Goal: Transaction & Acquisition: Purchase product/service

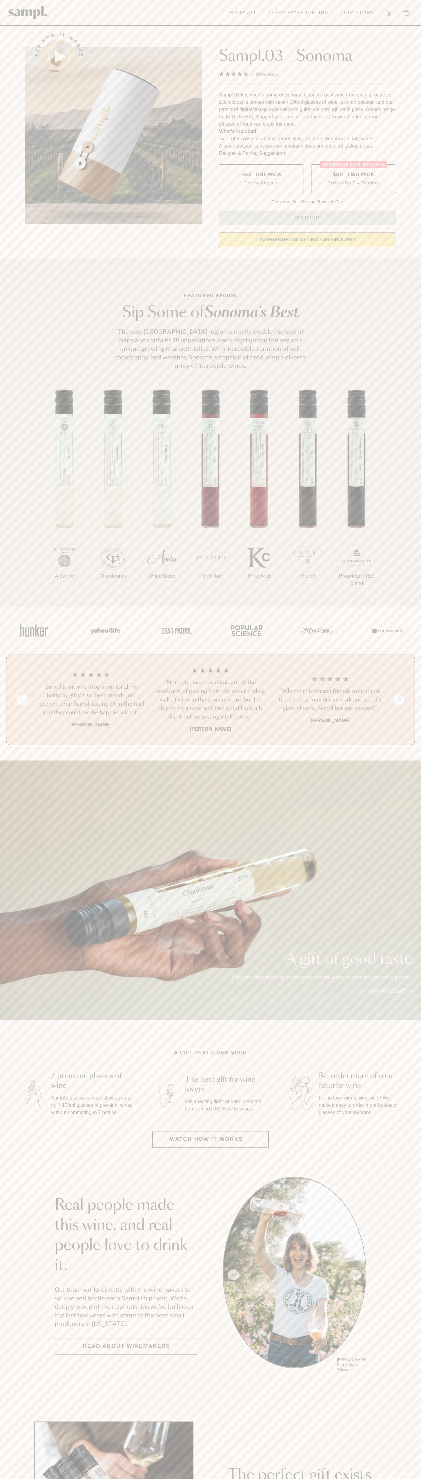
click at [354, 175] on span "$88 - Two Pack" at bounding box center [354, 174] width 42 height 7
click at [211, 700] on h3 "“Not only does this eliminate all the confusion of picking from the never endin…" at bounding box center [211, 700] width 110 height 43
click at [65, 8] on header "Toggle navigation menu Shop All Corporate Gifting Our Story Account Story Shop …" at bounding box center [210, 13] width 421 height 26
click at [408, 26] on header "Toggle navigation menu Shop All Corporate Gifting Our Story Account Story Shop …" at bounding box center [210, 13] width 421 height 26
click at [335, 1479] on html "Skip to main content Toggle navigation menu Shop All Corporate Gifting Our Stor…" at bounding box center [210, 1427] width 421 height 2854
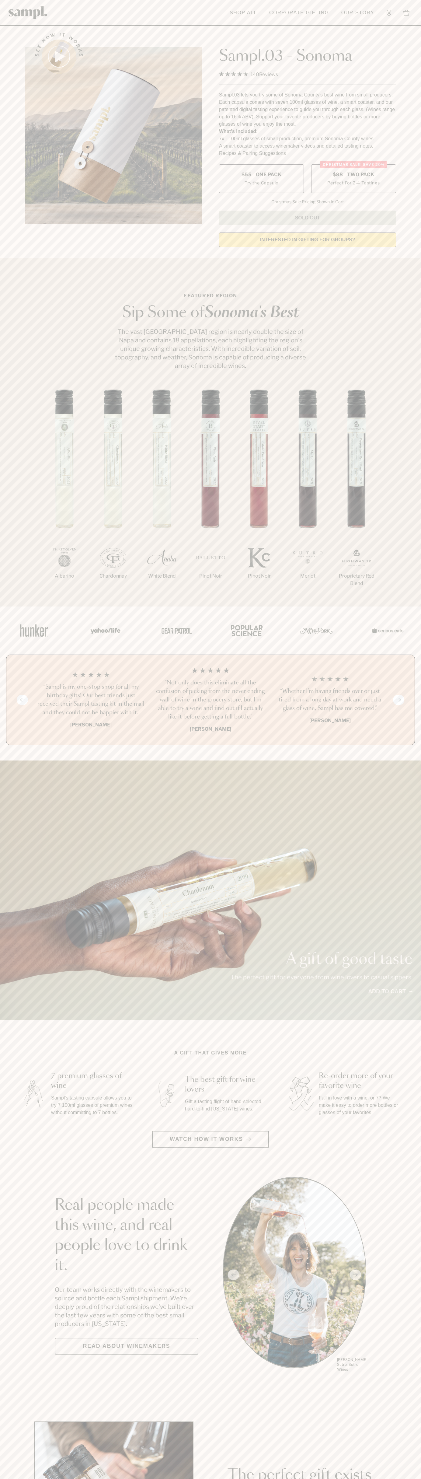
click at [9, 475] on div "1/7 Albarino 2/7 Chardonnay 3/7" at bounding box center [210, 497] width 421 height 217
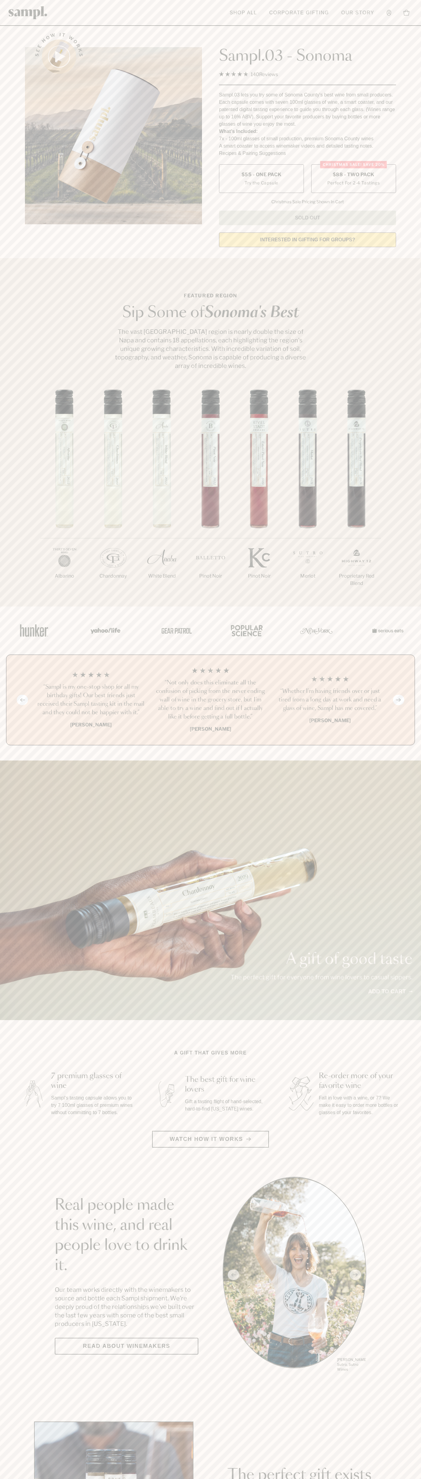
click at [354, 175] on span "$88 - Two Pack" at bounding box center [354, 174] width 42 height 7
click at [211, 700] on h3 "“Not only does this eliminate all the confusion of picking from the never endin…" at bounding box center [211, 700] width 110 height 43
